Goal: Transaction & Acquisition: Purchase product/service

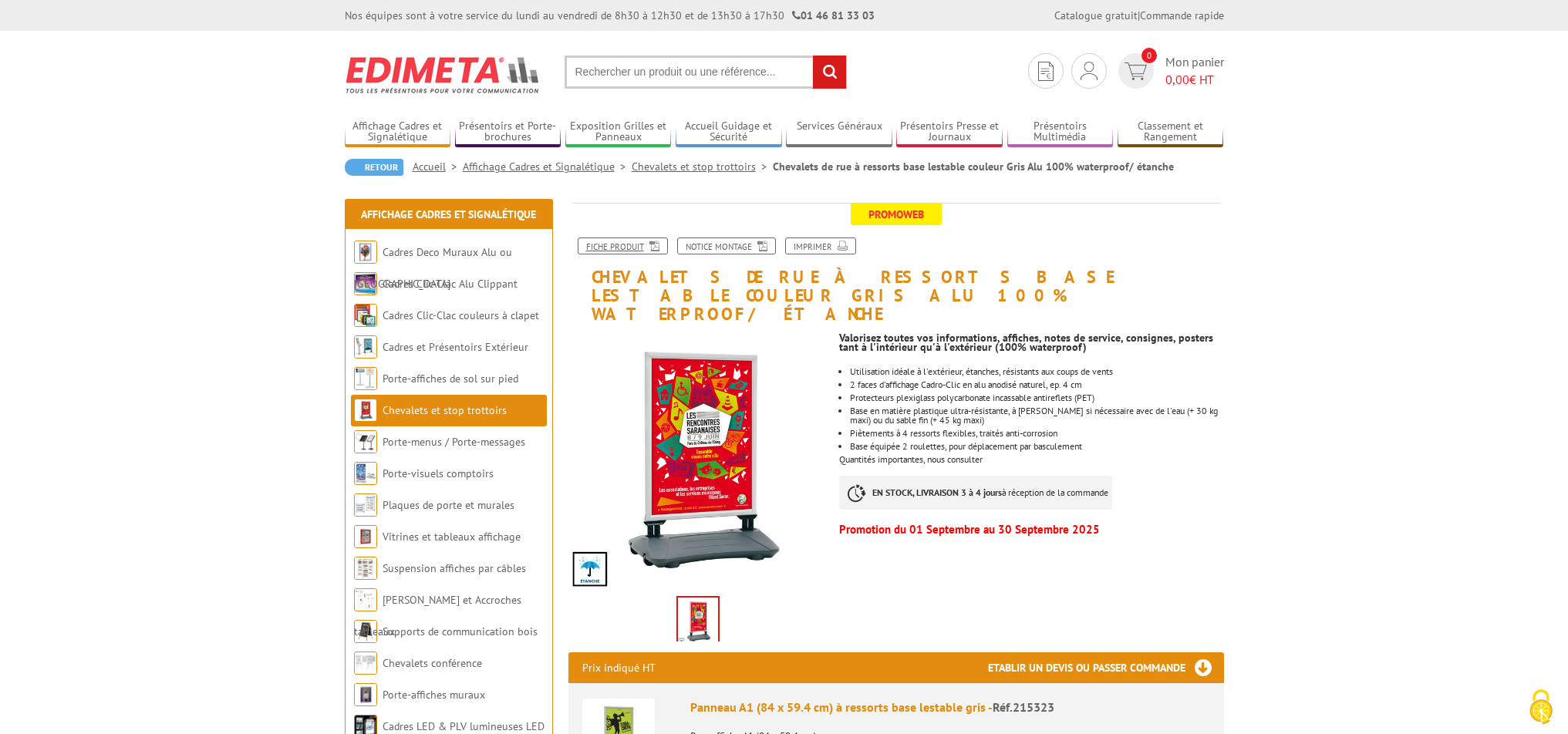
click at [640, 246] on link "Fiche produit" at bounding box center [622, 246] width 90 height 17
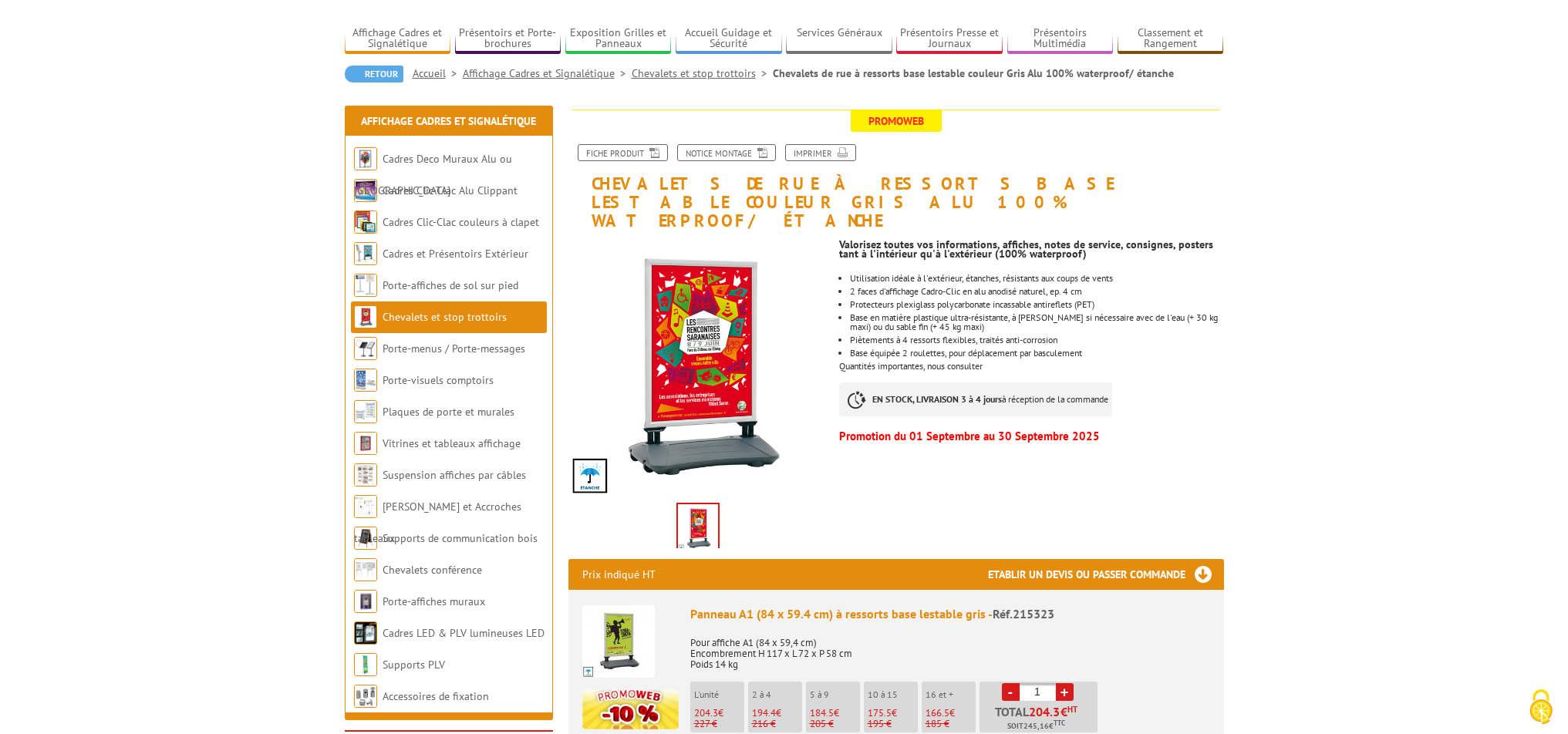
scroll to position [70, 0]
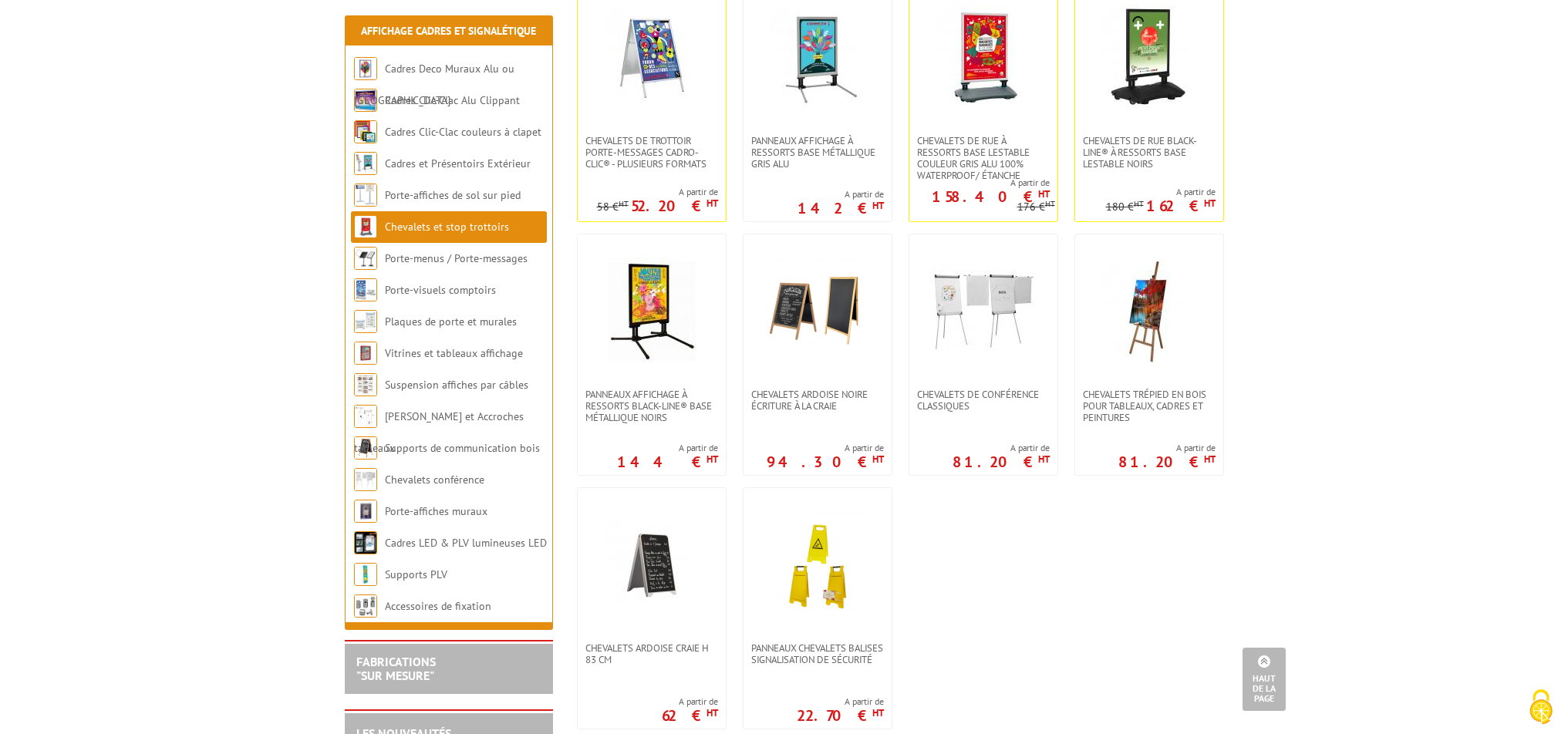
scroll to position [1145, 0]
click at [1127, 161] on span "Chevalets de rue Black-Line® à ressorts base lestable Noirs" at bounding box center [1149, 154] width 133 height 35
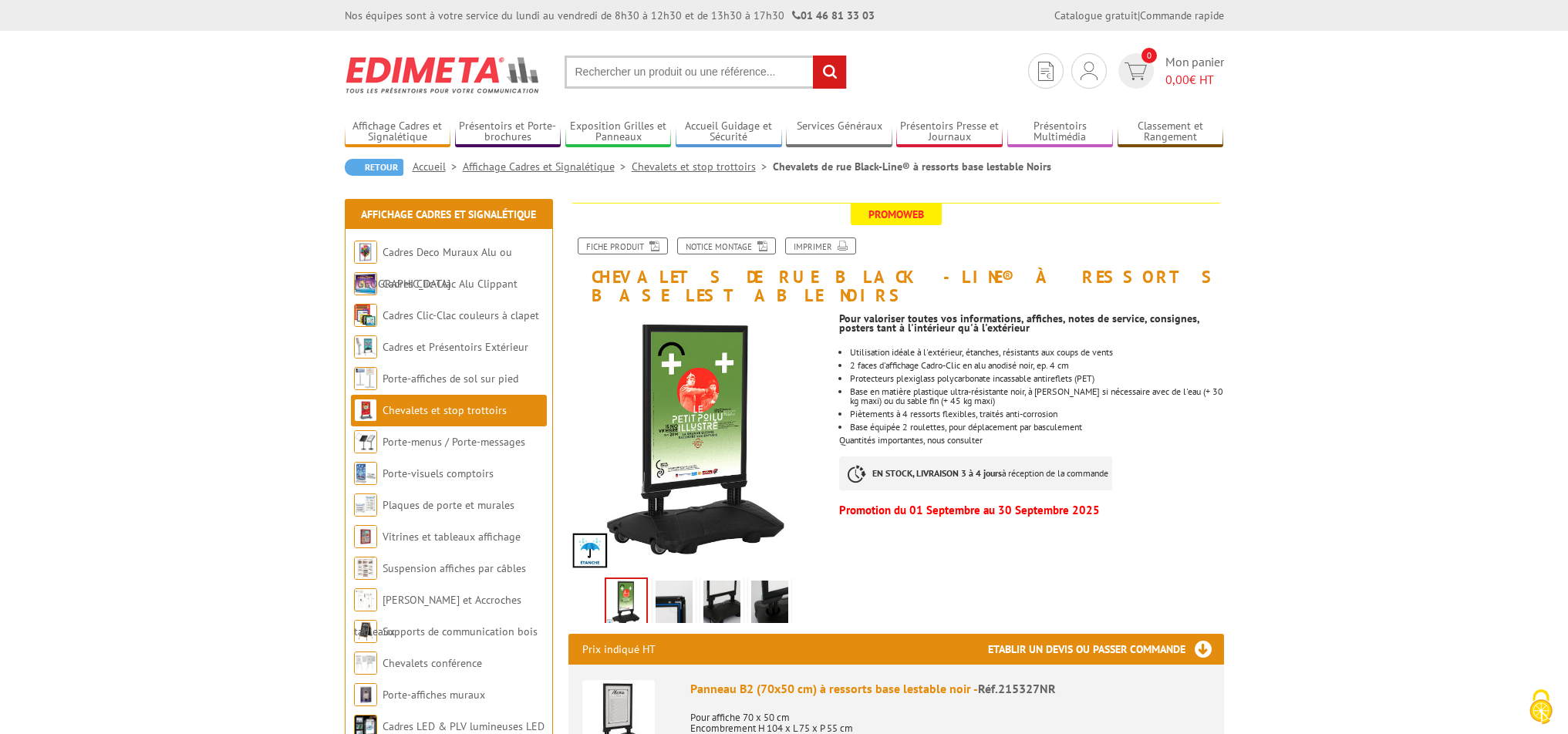
click at [638, 583] on img at bounding box center [626, 602] width 40 height 47
click at [685, 583] on img at bounding box center [674, 603] width 37 height 47
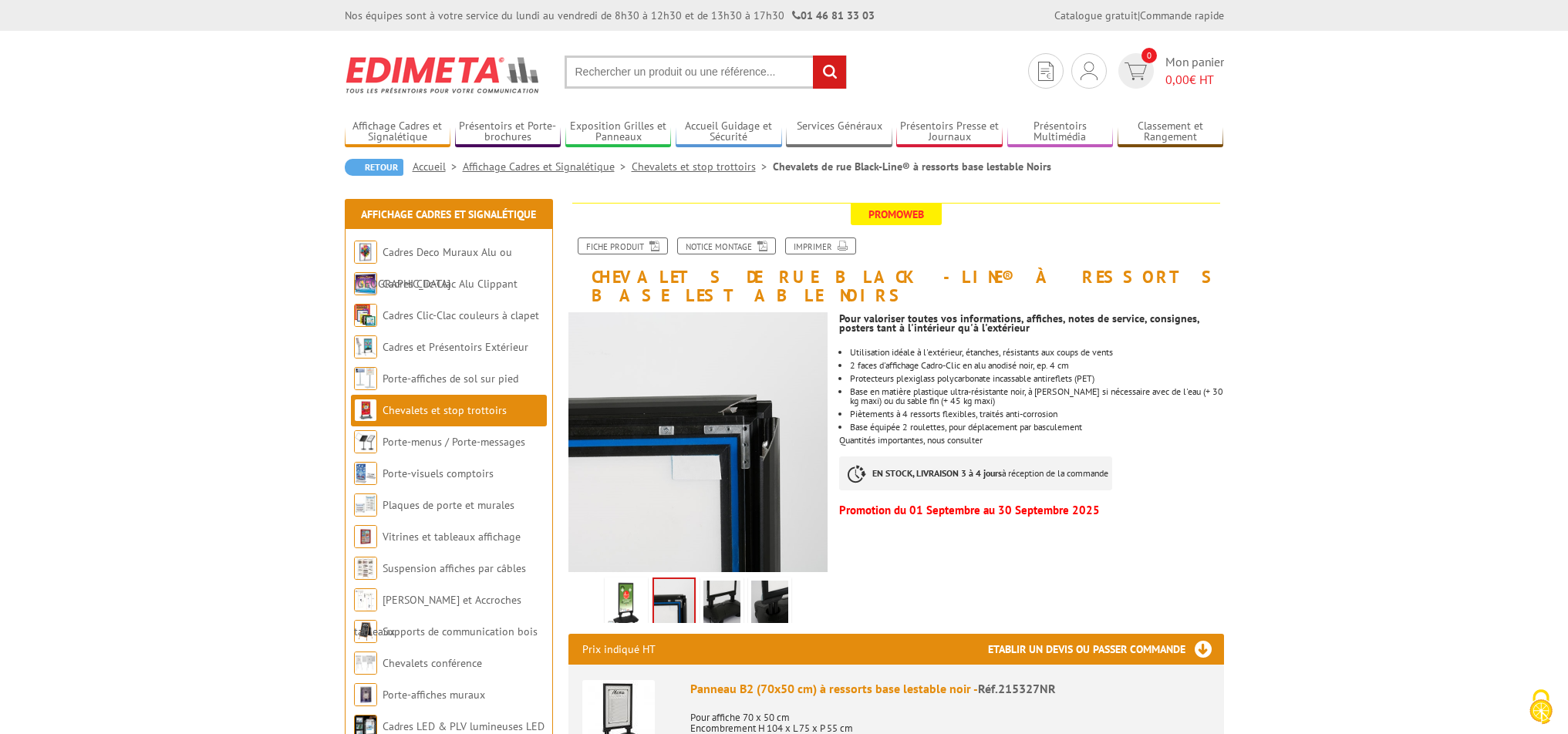
click at [716, 585] on img at bounding box center [722, 603] width 37 height 47
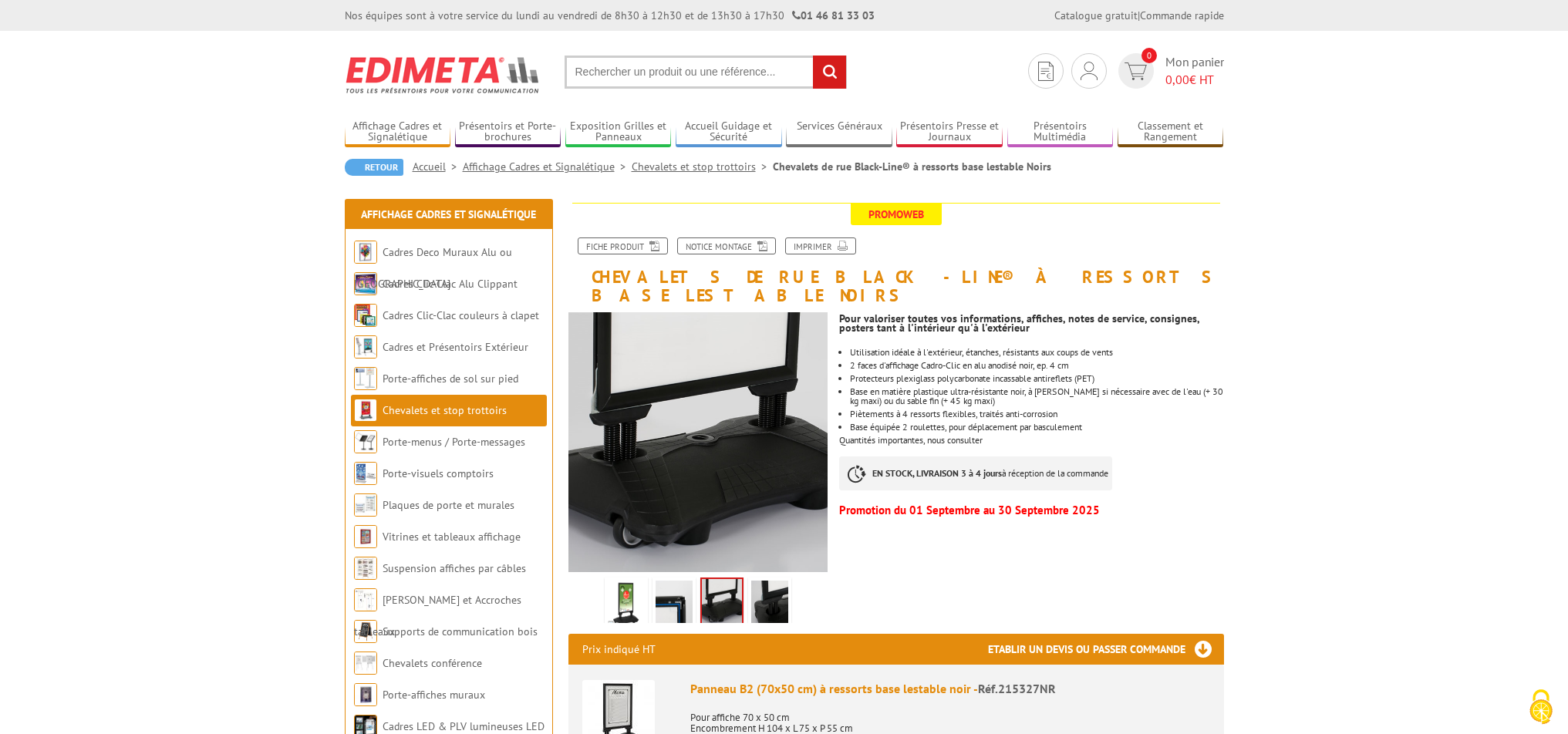
click at [774, 595] on img at bounding box center [769, 603] width 37 height 47
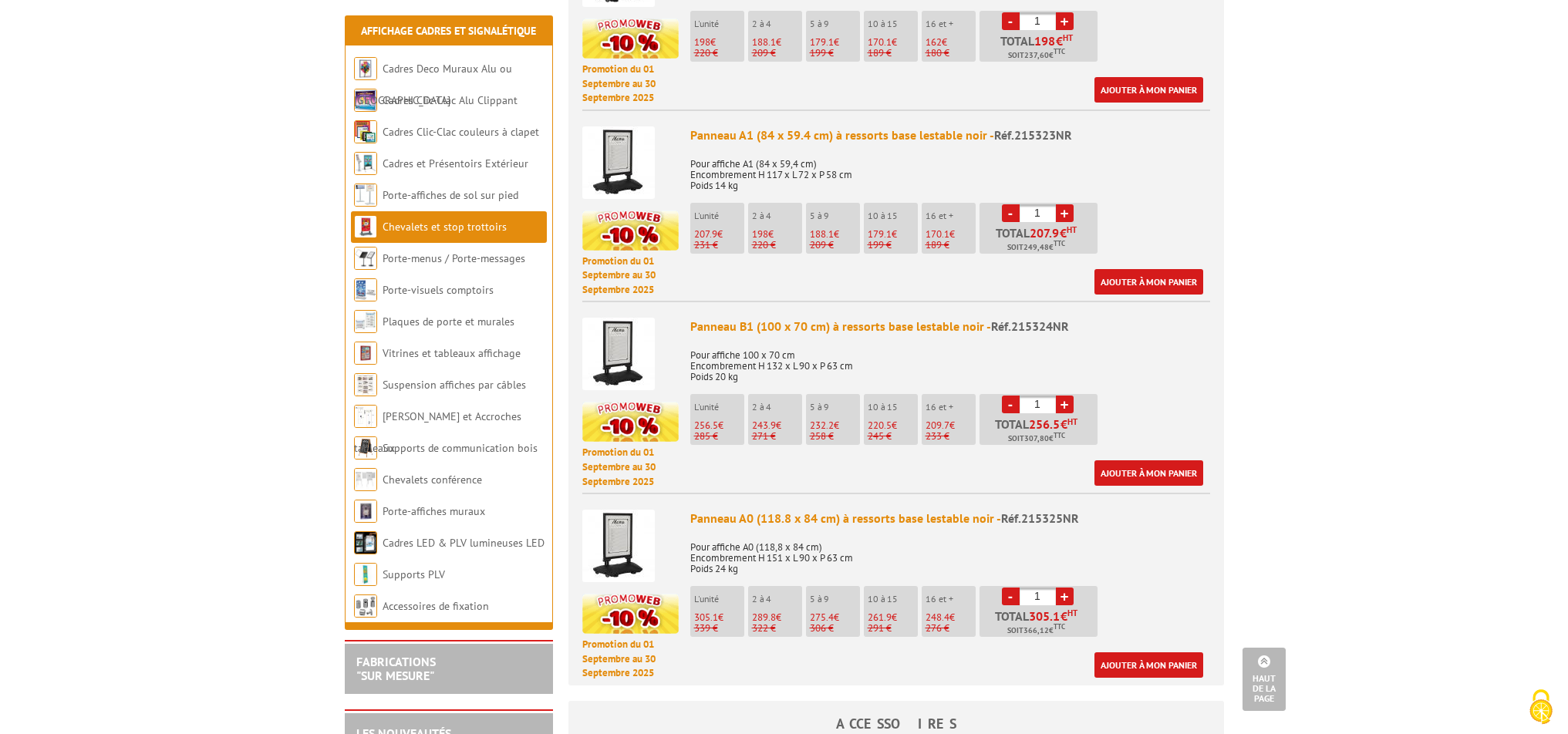
scroll to position [744, 0]
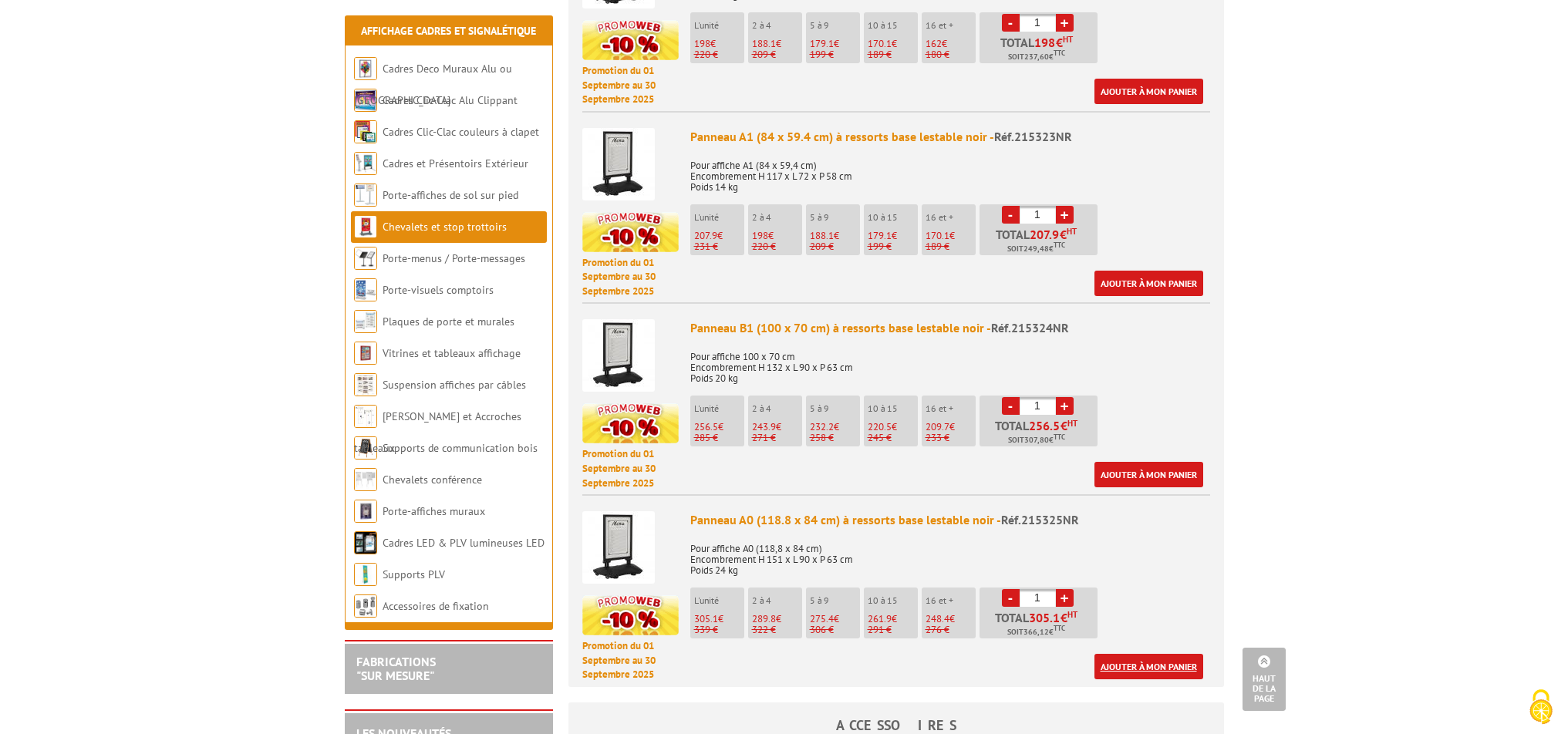
click at [1129, 654] on link "Ajouter à mon panier" at bounding box center [1149, 666] width 108 height 25
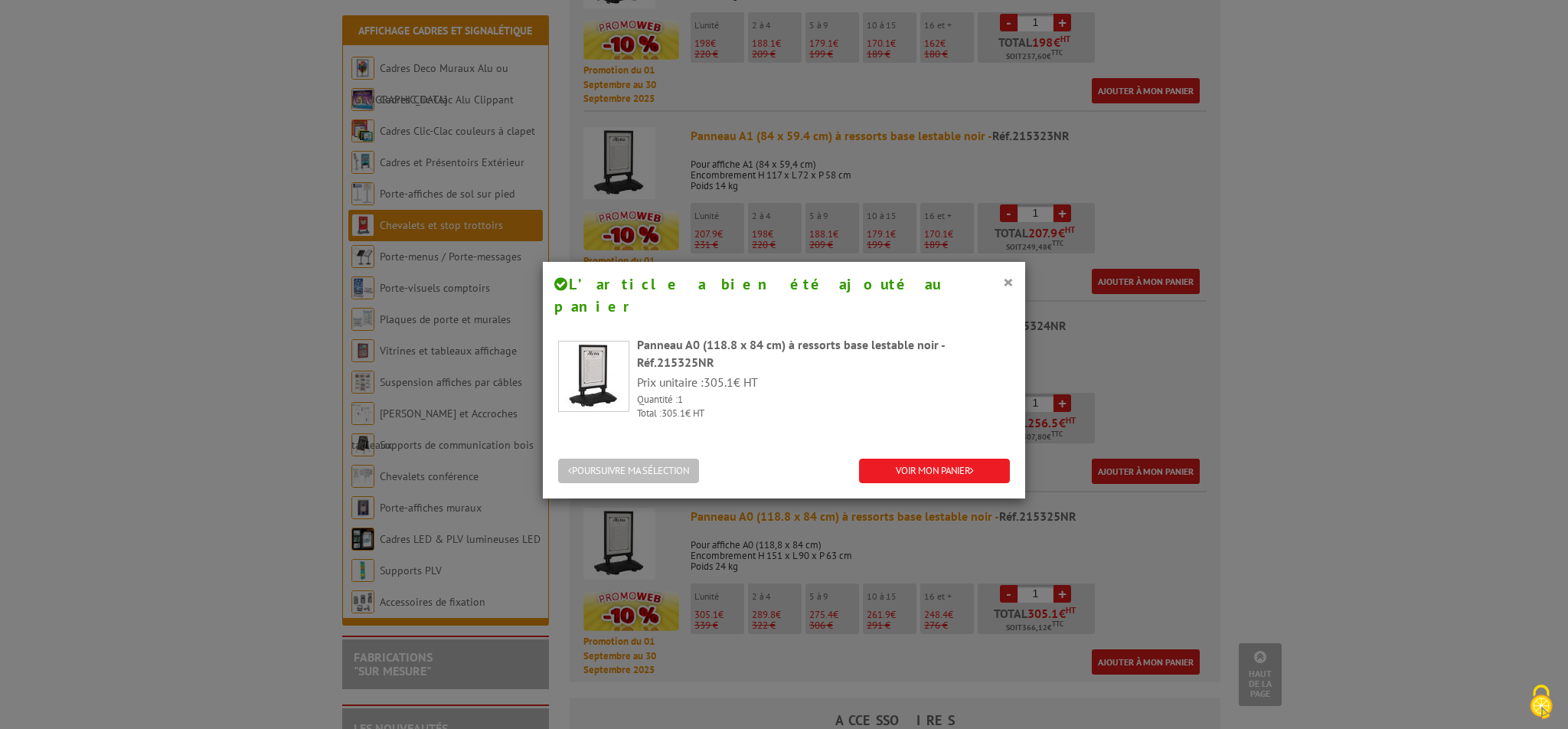
click at [692, 459] on button "POURSUIVRE MA SÉLECTION" at bounding box center [628, 471] width 140 height 25
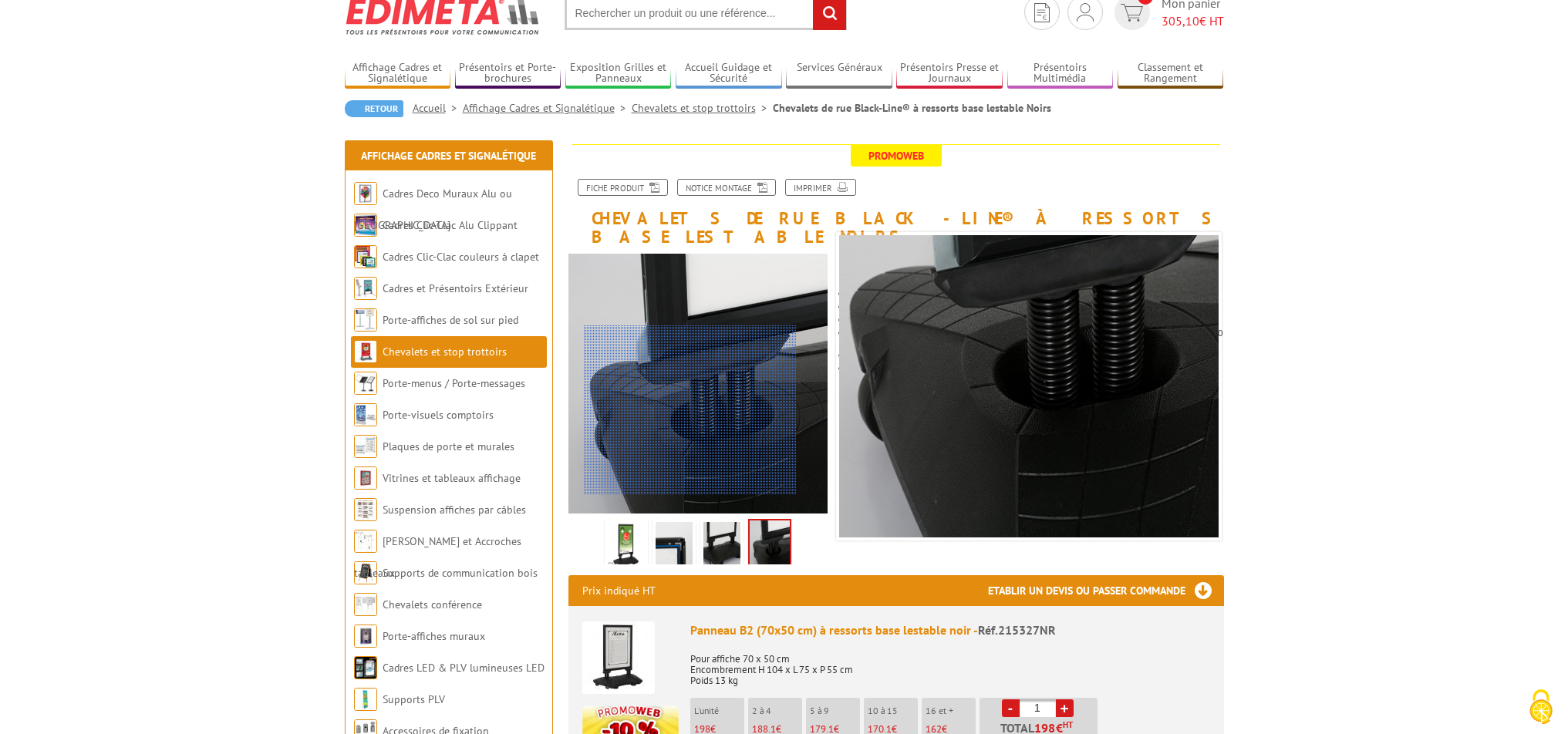
scroll to position [20, 0]
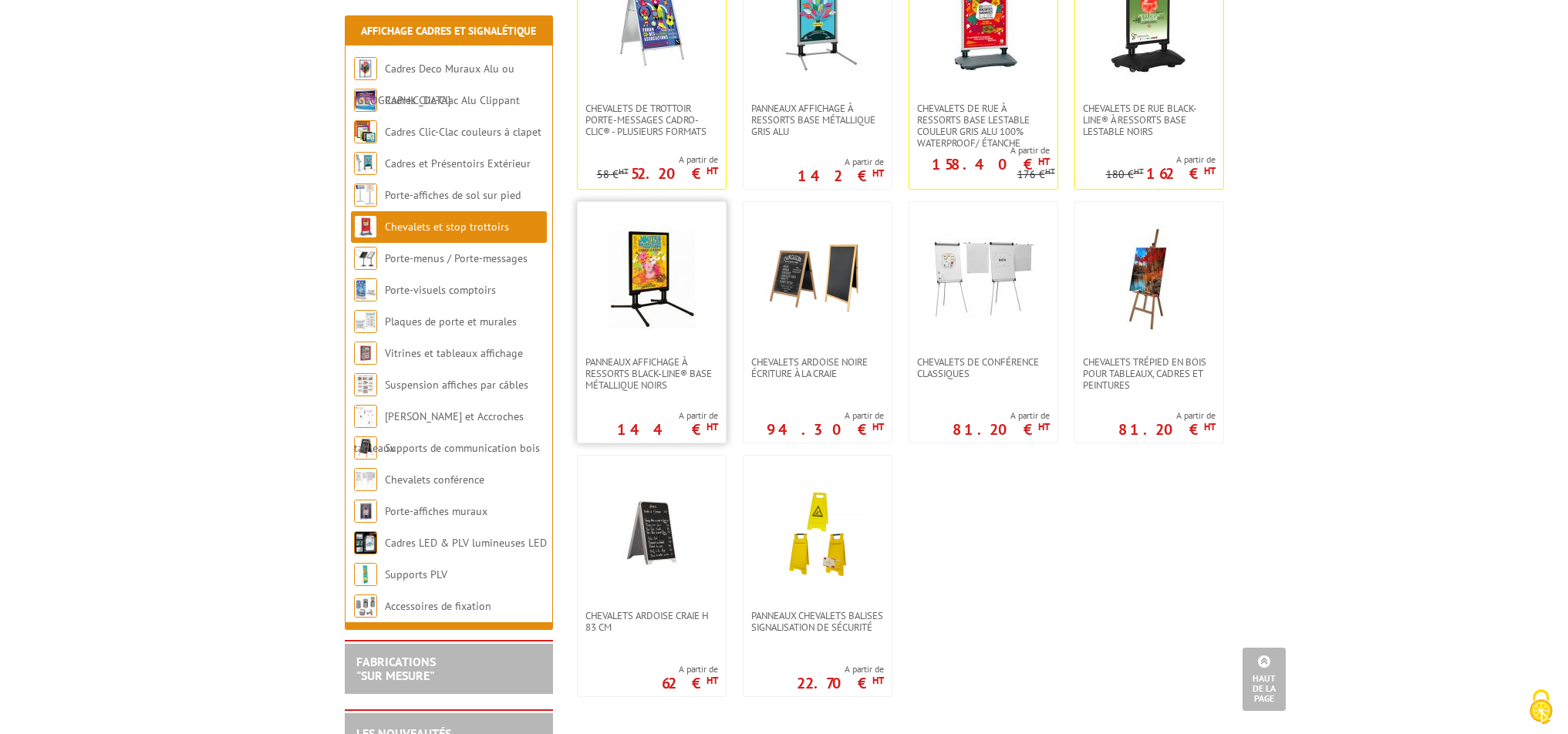
scroll to position [1179, 0]
click at [977, 132] on span "Chevalets de rue à ressorts base lestable couleur Gris Alu 100% waterproof/ éta…" at bounding box center [983, 125] width 133 height 46
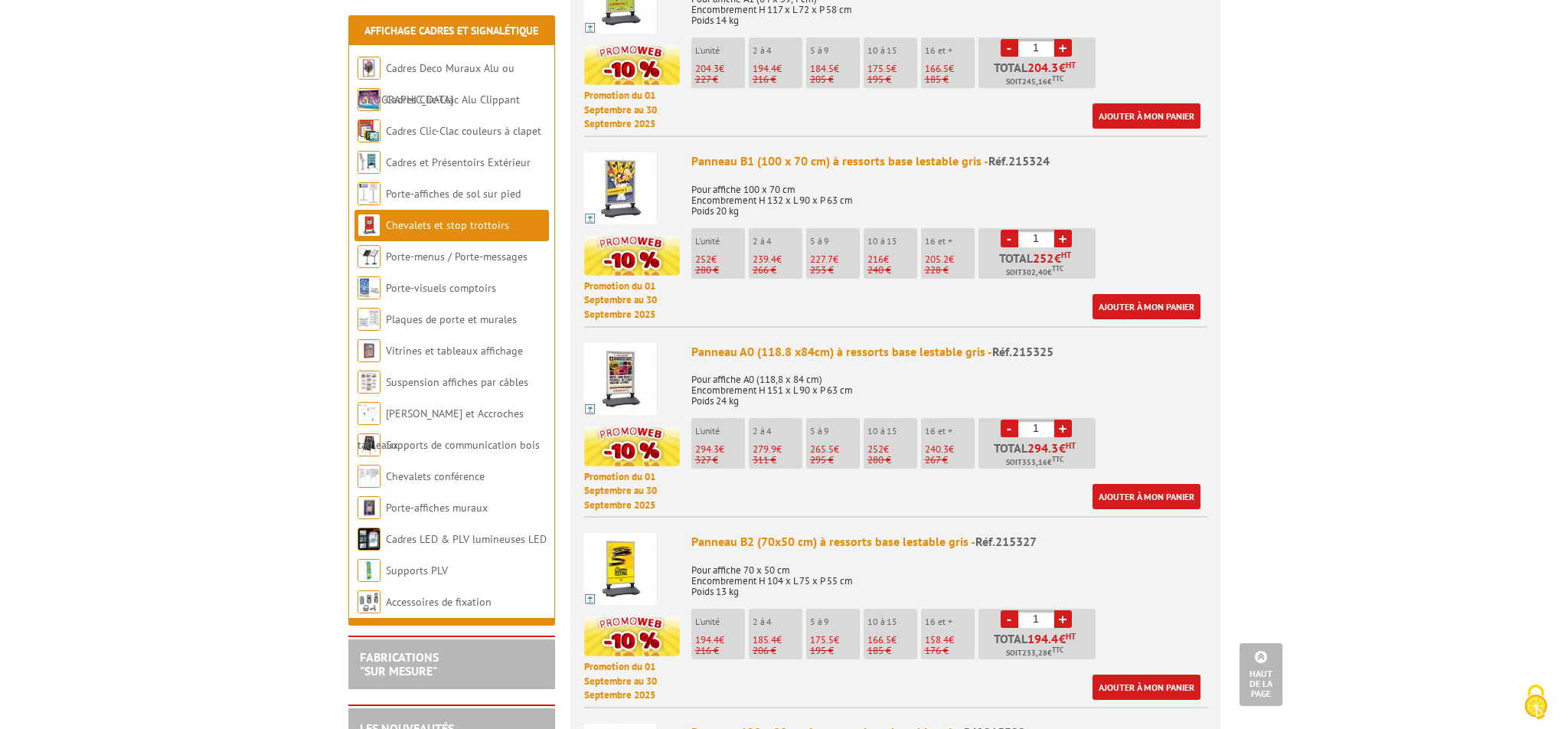
scroll to position [734, 0]
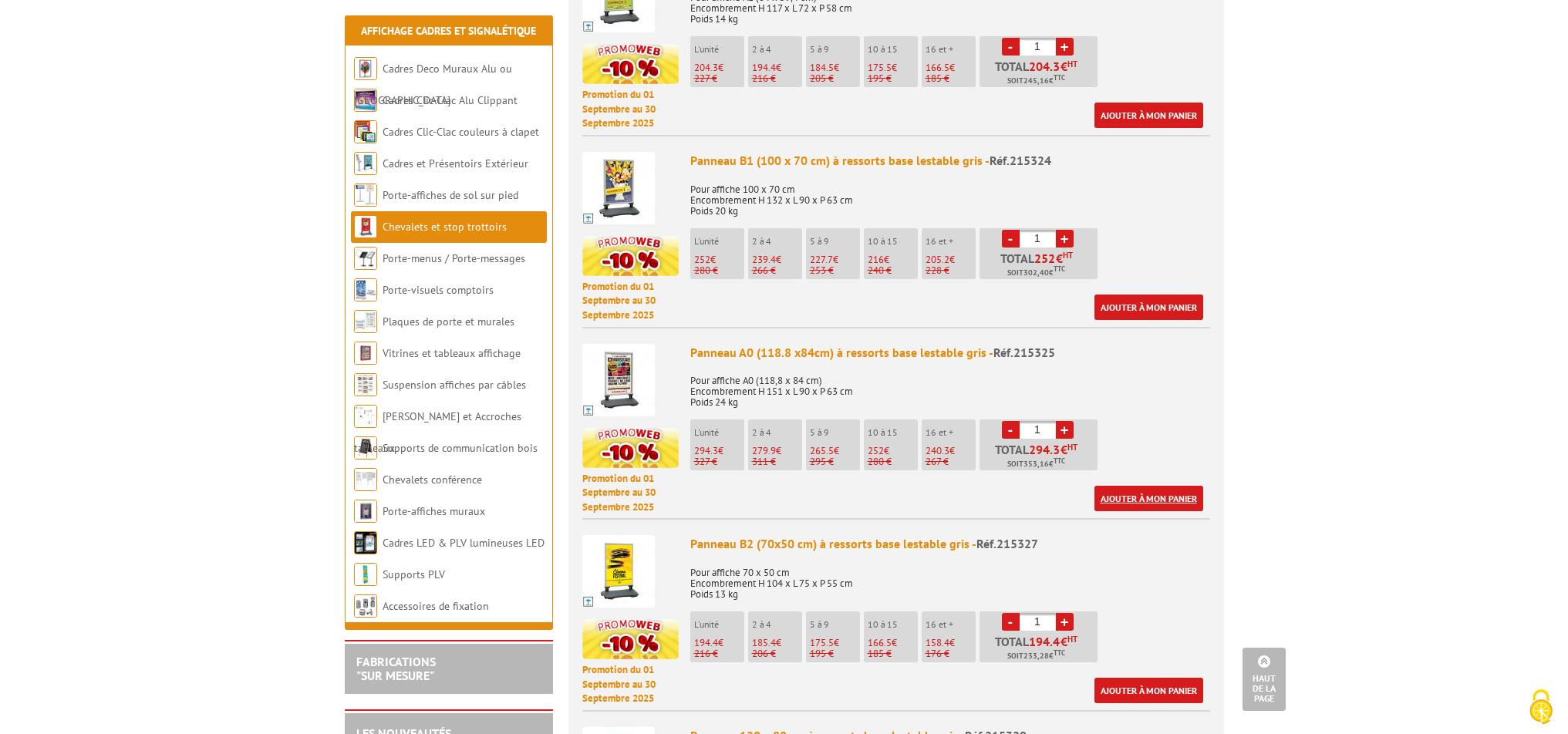
click at [1123, 486] on link "Ajouter à mon panier" at bounding box center [1149, 499] width 108 height 25
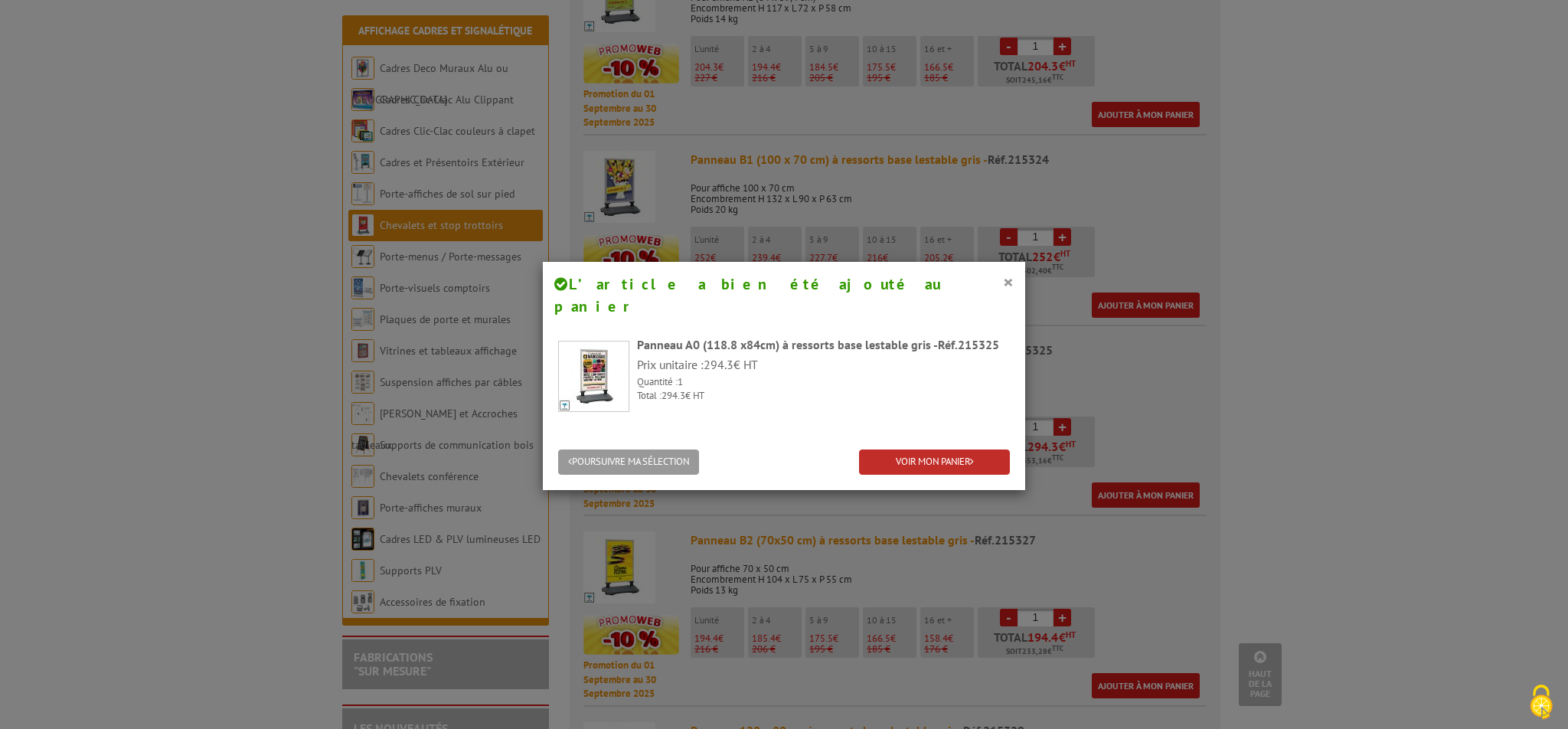
click at [936, 449] on link "VOIR MON PANIER" at bounding box center [934, 462] width 151 height 25
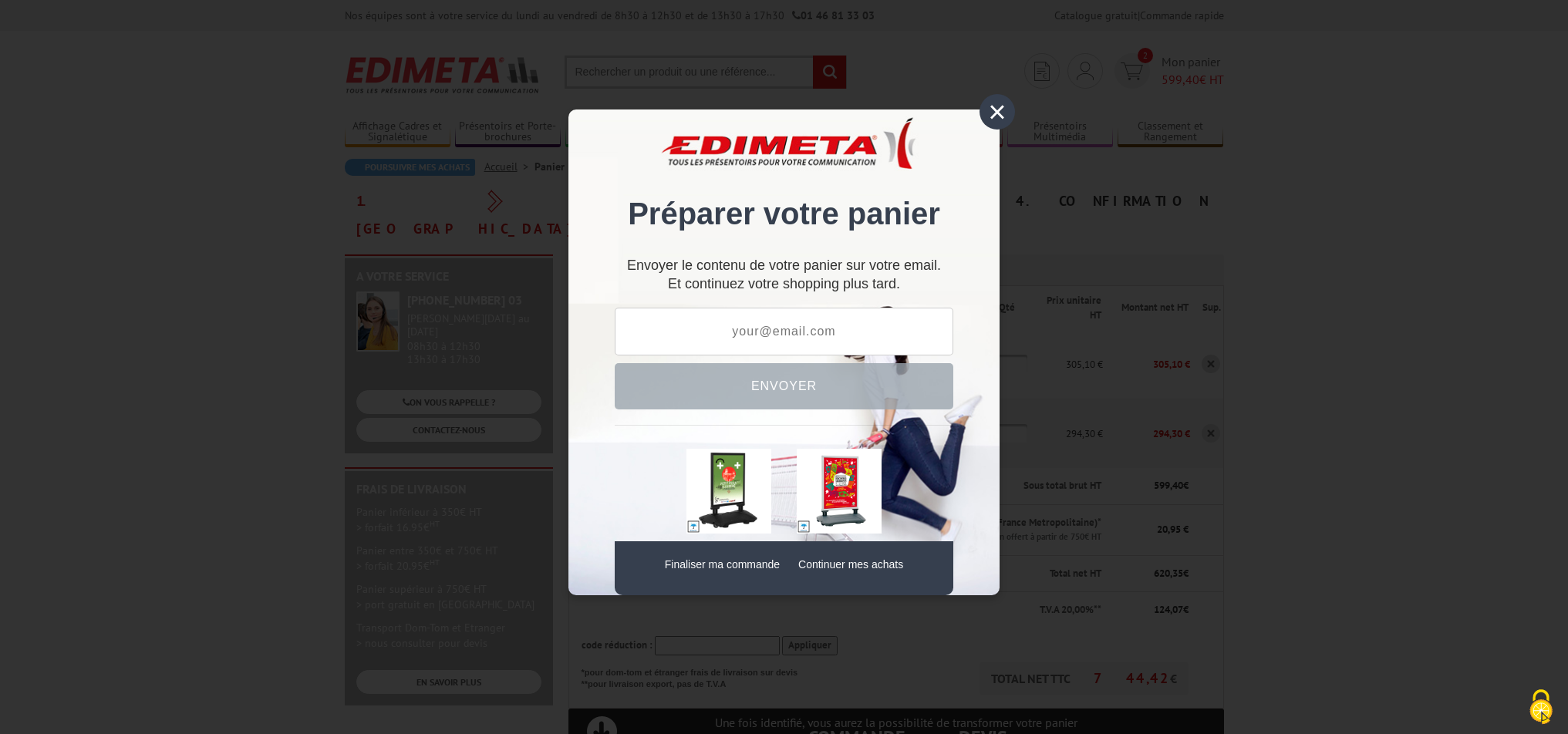
click at [991, 119] on div "×" at bounding box center [997, 111] width 36 height 36
